Goal: Navigation & Orientation: Find specific page/section

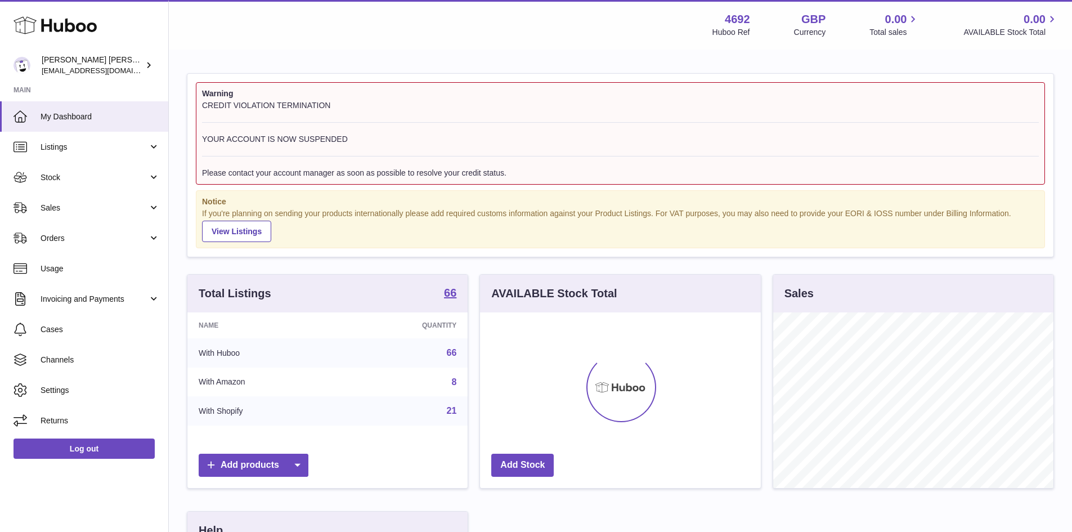
scroll to position [176, 281]
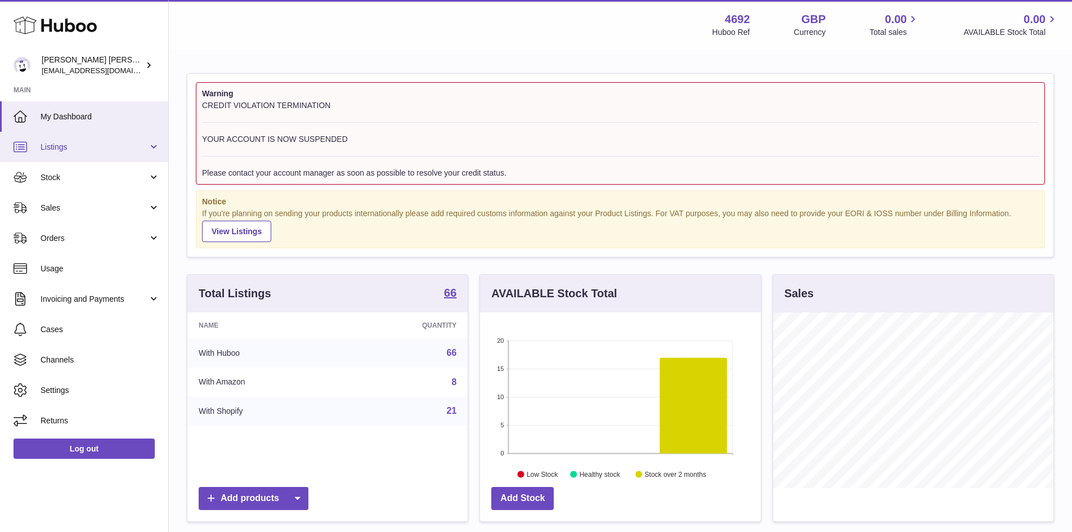
click at [113, 146] on span "Listings" at bounding box center [95, 147] width 108 height 11
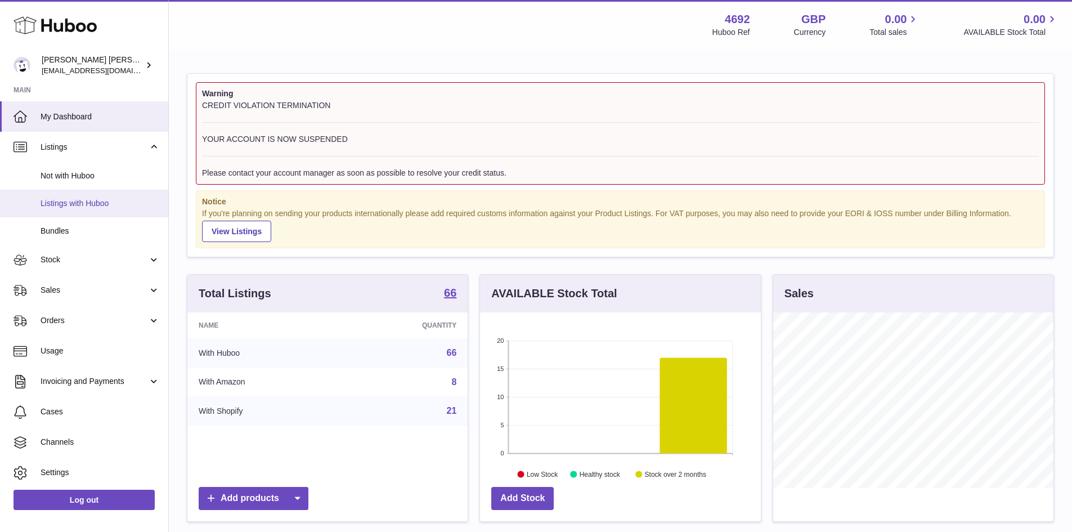
click at [114, 199] on span "Listings with Huboo" at bounding box center [100, 203] width 119 height 11
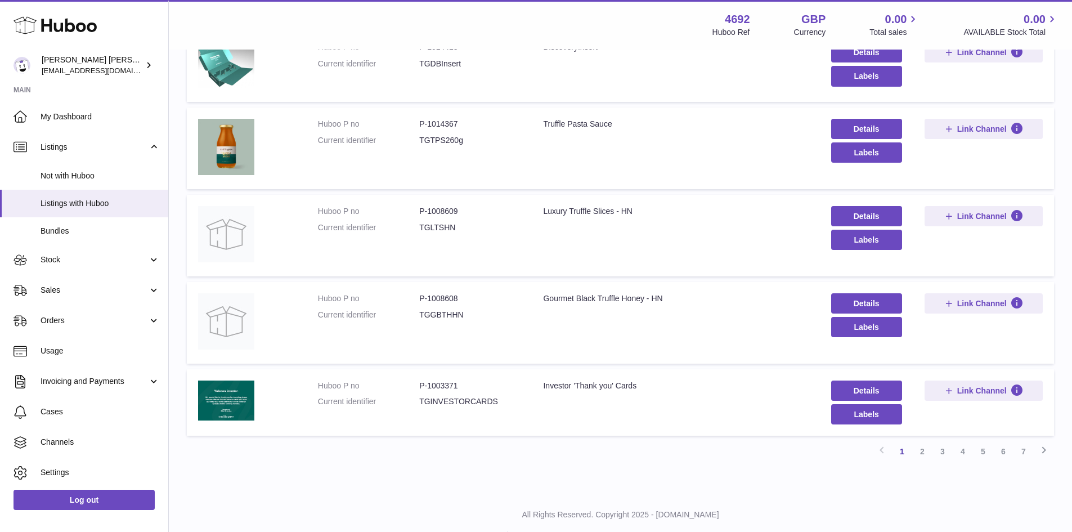
scroll to position [646, 0]
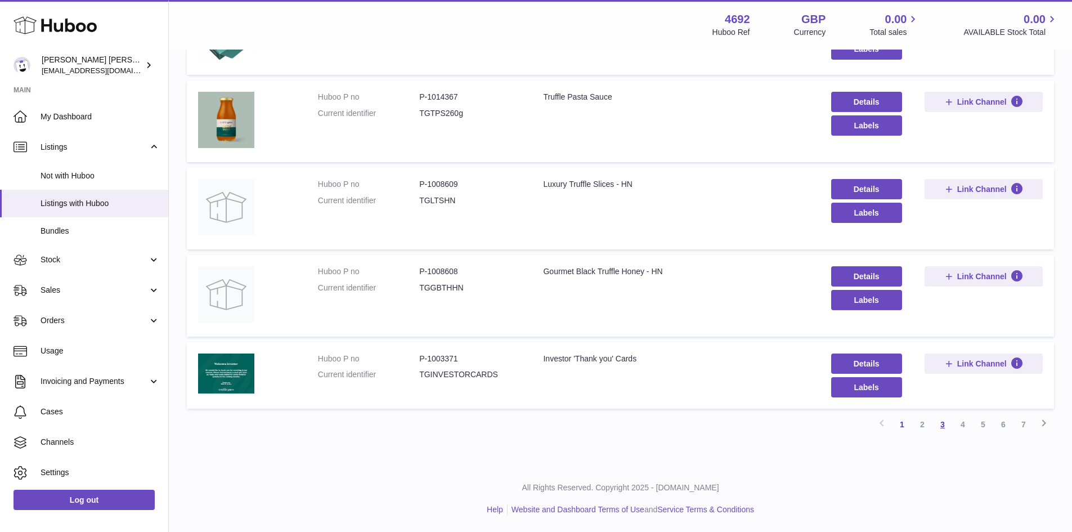
click at [943, 427] on link "3" at bounding box center [943, 424] width 20 height 20
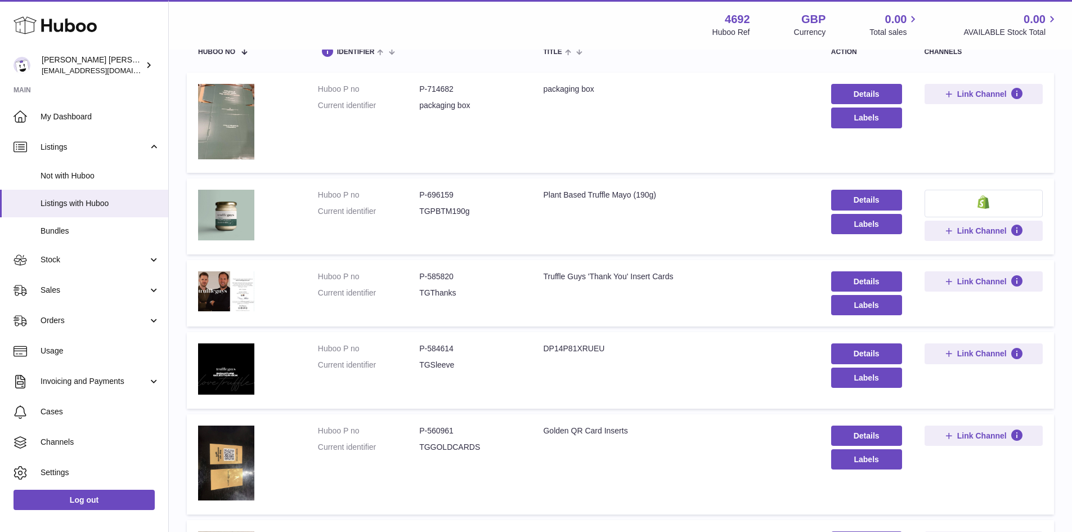
scroll to position [107, 0]
